Goal: Transaction & Acquisition: Purchase product/service

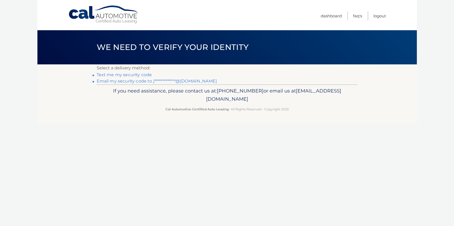
click at [139, 82] on link "**********" at bounding box center [157, 81] width 120 height 5
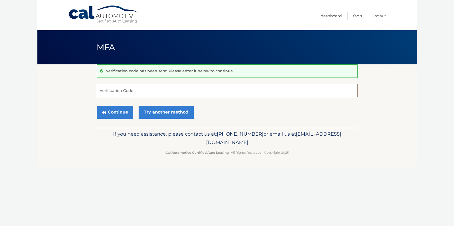
click at [138, 88] on input "Verification Code" at bounding box center [227, 90] width 261 height 13
type input "600862"
click at [120, 114] on button "Continue" at bounding box center [115, 112] width 37 height 13
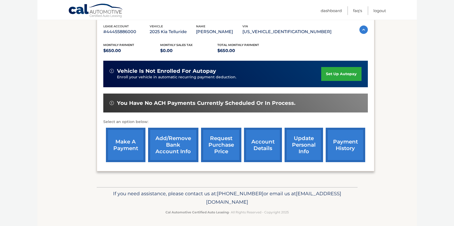
scroll to position [91, 0]
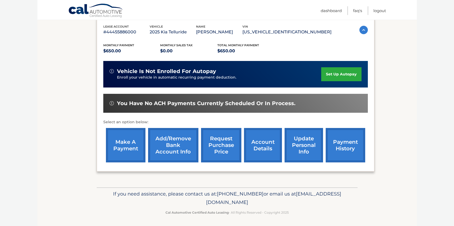
click at [347, 145] on link "payment history" at bounding box center [346, 145] width 40 height 34
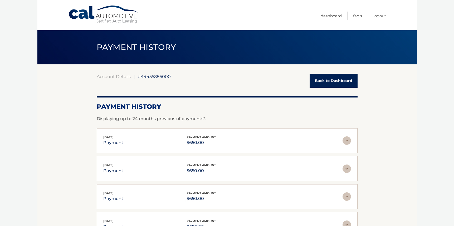
click at [360, 0] on ul "Dashboard FAQ's Logout" at bounding box center [352, 15] width 65 height 30
click at [323, 78] on link "Back to Dashboard" at bounding box center [333, 81] width 48 height 14
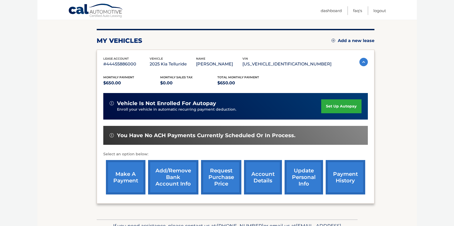
scroll to position [60, 0]
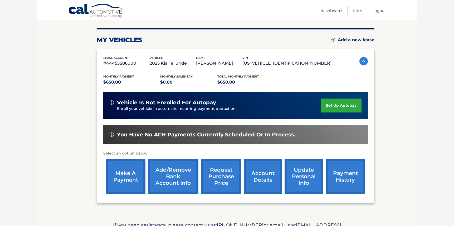
click at [121, 175] on link "make a payment" at bounding box center [126, 177] width 40 height 34
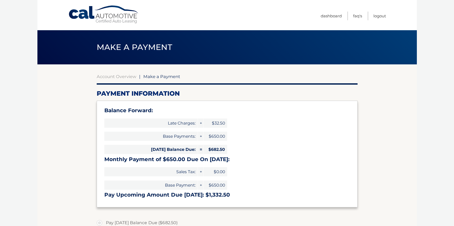
select select "NDY4NzgyYTItOWM4Yi00ODEwLTkxNTgtMzJhYWIwMmY5MGRh"
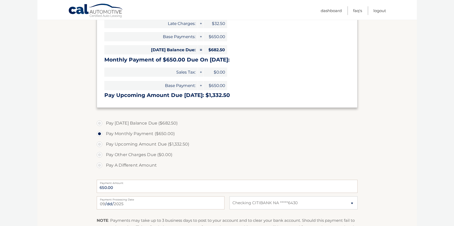
scroll to position [101, 0]
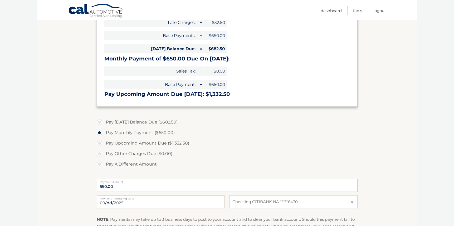
click at [98, 120] on label "Pay Today's Balance Due ($682.50)" at bounding box center [227, 122] width 261 height 11
click at [99, 120] on input "Pay Today's Balance Due ($682.50)" at bounding box center [101, 121] width 5 height 8
radio input "true"
type input "682.50"
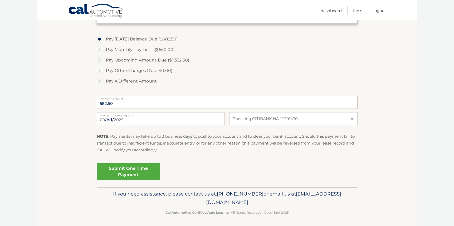
scroll to position [184, 0]
click at [145, 170] on link "Submit One Time Payment" at bounding box center [128, 172] width 63 height 17
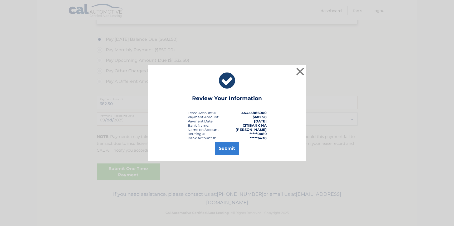
click at [233, 151] on button "Submit" at bounding box center [227, 148] width 24 height 13
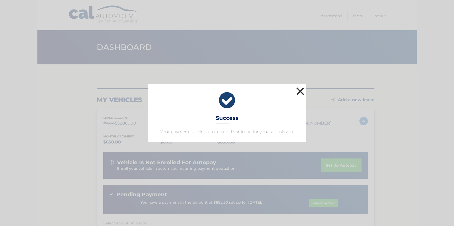
click at [303, 88] on button "×" at bounding box center [300, 91] width 11 height 11
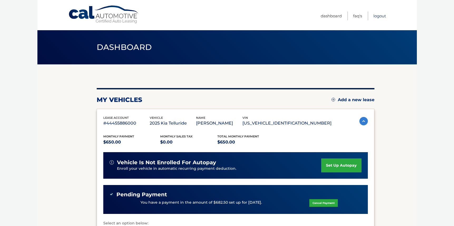
click at [380, 17] on link "Logout" at bounding box center [379, 16] width 13 height 9
